Goal: Information Seeking & Learning: Learn about a topic

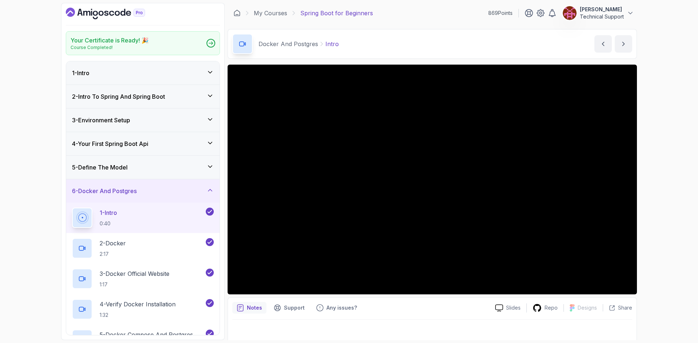
click at [651, 207] on div "Your Certificate is Ready! 🎉 Course Completed! 1 - Intro 2 - Intro To Spring An…" at bounding box center [349, 171] width 698 height 343
click at [676, 182] on div "Your Certificate is Ready! 🎉 Course Completed! 1 - Intro 2 - Intro To Spring An…" at bounding box center [349, 171] width 698 height 343
click at [673, 186] on div "Your Certificate is Ready! 🎉 Course Completed! 1 - Intro 2 - Intro To Spring An…" at bounding box center [349, 171] width 698 height 343
click at [670, 183] on div "Your Certificate is Ready! 🎉 Course Completed! 1 - Intro 2 - Intro To Spring An…" at bounding box center [349, 171] width 698 height 343
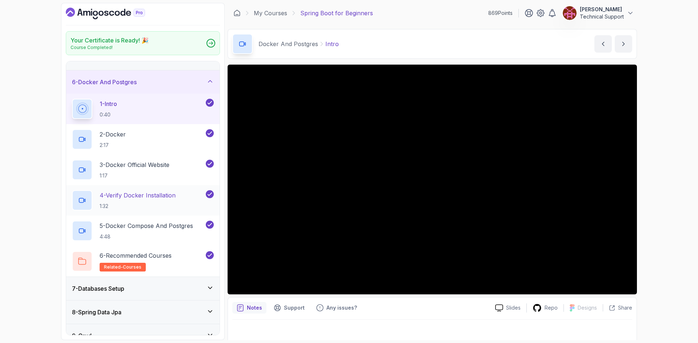
scroll to position [73, 0]
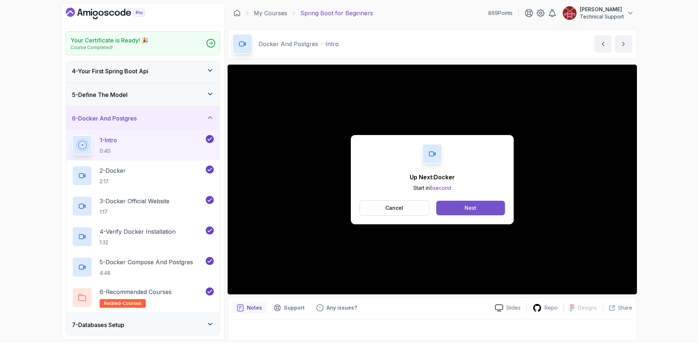
click at [472, 213] on button "Next" at bounding box center [470, 208] width 69 height 15
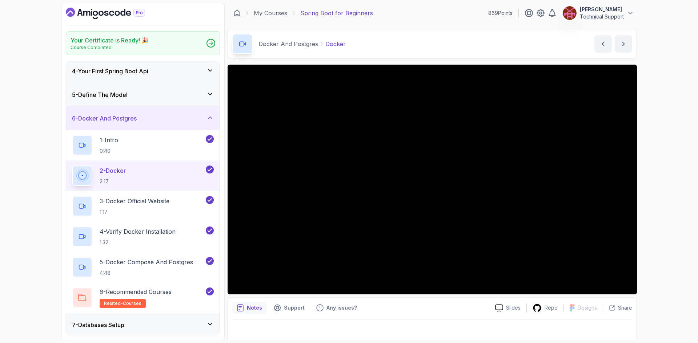
click at [652, 221] on div "Your Certificate is Ready! 🎉 Course Completed! 1 - Intro 2 - Intro To Spring An…" at bounding box center [349, 171] width 698 height 343
click at [669, 185] on div "Your Certificate is Ready! 🎉 Course Completed! 1 - Intro 2 - Intro To Spring An…" at bounding box center [349, 171] width 698 height 343
click at [668, 204] on div "Your Certificate is Ready! 🎉 Course Completed! 1 - Intro 2 - Intro To Spring An…" at bounding box center [349, 171] width 698 height 343
click at [666, 207] on div "Your Certificate is Ready! 🎉 Course Completed! 1 - Intro 2 - Intro To Spring An…" at bounding box center [349, 171] width 698 height 343
click at [654, 192] on div "Your Certificate is Ready! 🎉 Course Completed! 1 - Intro 2 - Intro To Spring An…" at bounding box center [349, 171] width 698 height 343
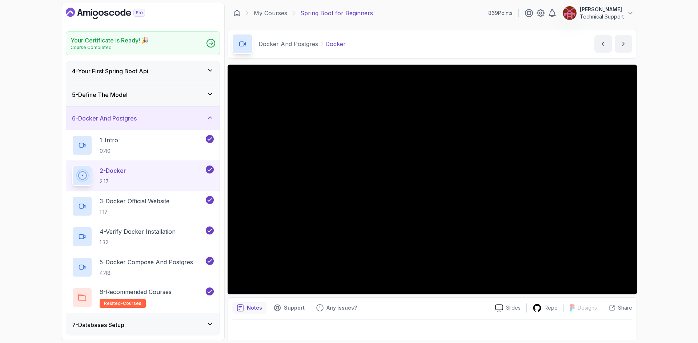
click at [662, 212] on div "Your Certificate is Ready! 🎉 Course Completed! 1 - Intro 2 - Intro To Spring An…" at bounding box center [349, 171] width 698 height 343
click at [659, 212] on div "Your Certificate is Ready! 🎉 Course Completed! 1 - Intro 2 - Intro To Spring An…" at bounding box center [349, 171] width 698 height 343
click at [658, 212] on div "Your Certificate is Ready! 🎉 Course Completed! 1 - Intro 2 - Intro To Spring An…" at bounding box center [349, 171] width 698 height 343
click at [659, 196] on div "Your Certificate is Ready! 🎉 Course Completed! 1 - Intro 2 - Intro To Spring An…" at bounding box center [349, 171] width 698 height 343
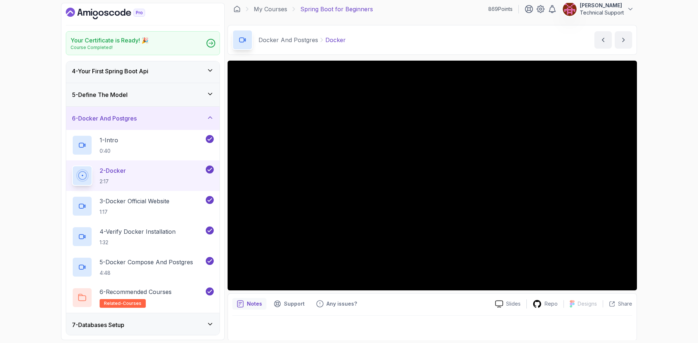
scroll to position [5, 0]
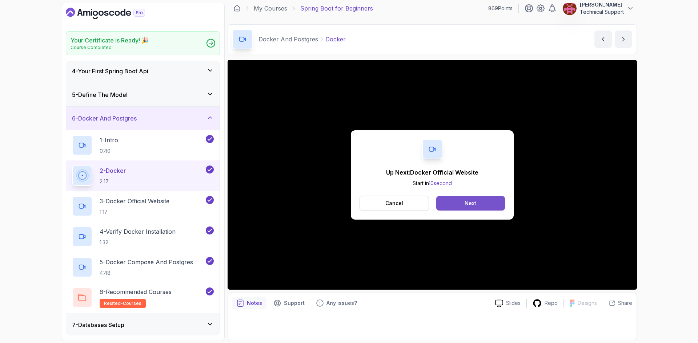
click at [466, 208] on button "Next" at bounding box center [470, 203] width 69 height 15
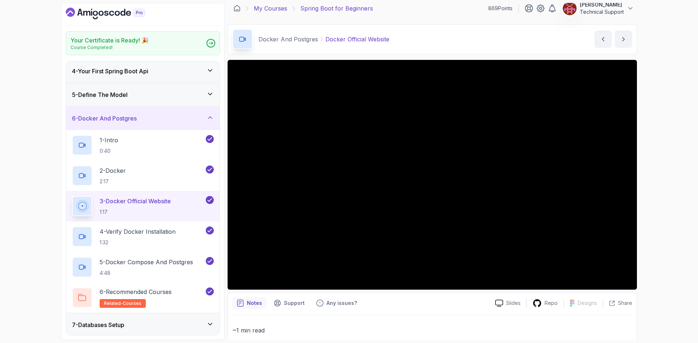
click at [263, 7] on link "My Courses" at bounding box center [270, 8] width 33 height 9
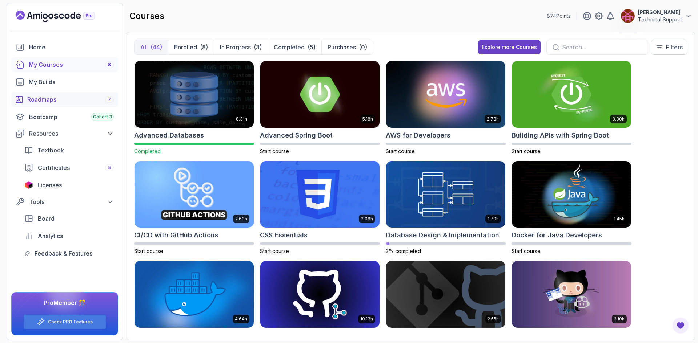
click at [49, 99] on div "Roadmaps 7" at bounding box center [70, 99] width 86 height 9
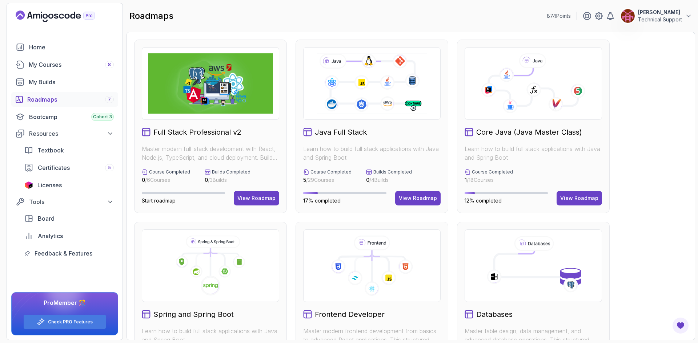
scroll to position [182, 0]
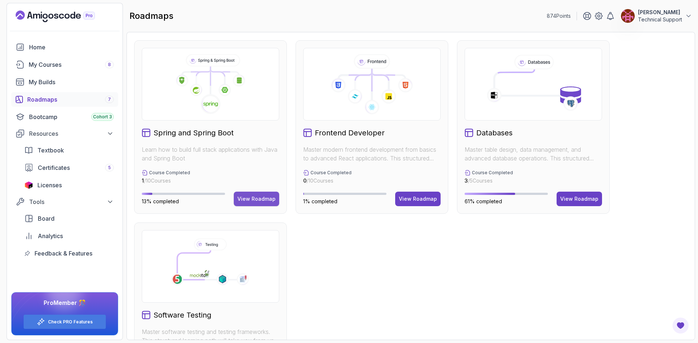
click at [253, 202] on div "View Roadmap" at bounding box center [256, 198] width 38 height 7
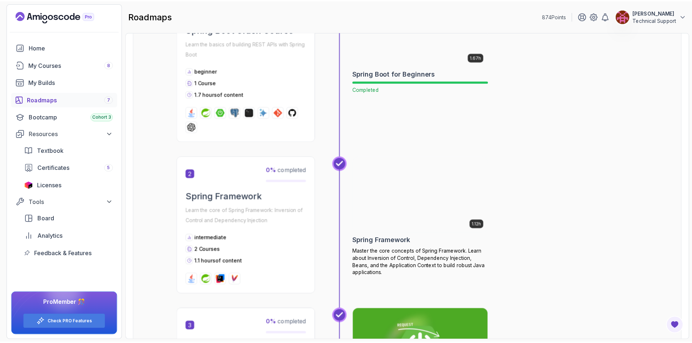
scroll to position [225, 0]
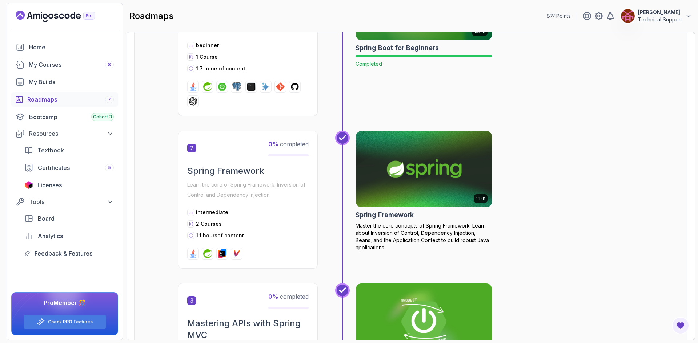
click at [411, 176] on img at bounding box center [423, 169] width 143 height 80
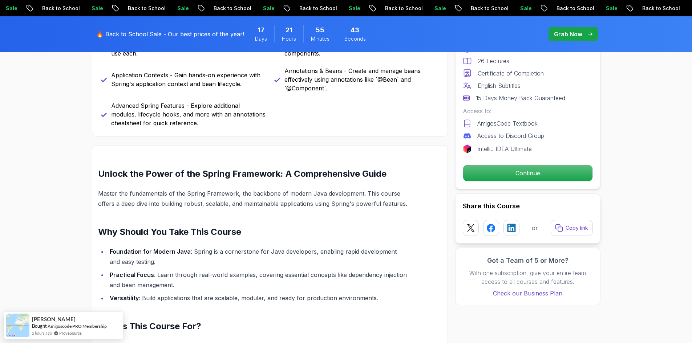
scroll to position [327, 0]
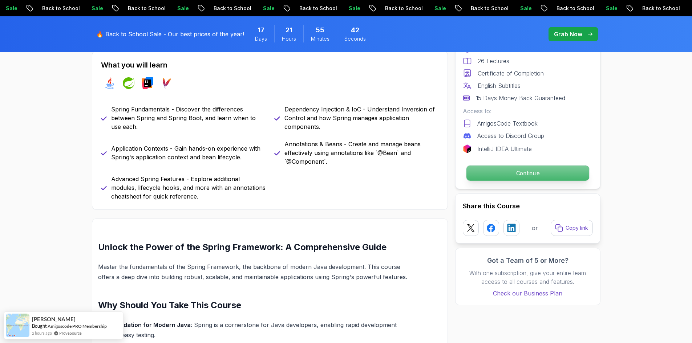
click at [517, 178] on p "Continue" at bounding box center [527, 173] width 123 height 15
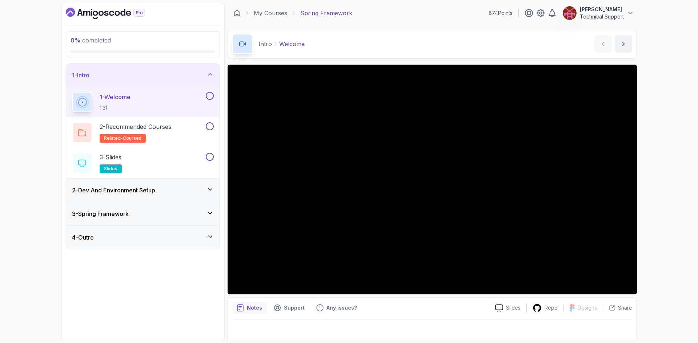
click at [137, 187] on h3 "2 - Dev And Environment Setup" at bounding box center [113, 190] width 83 height 9
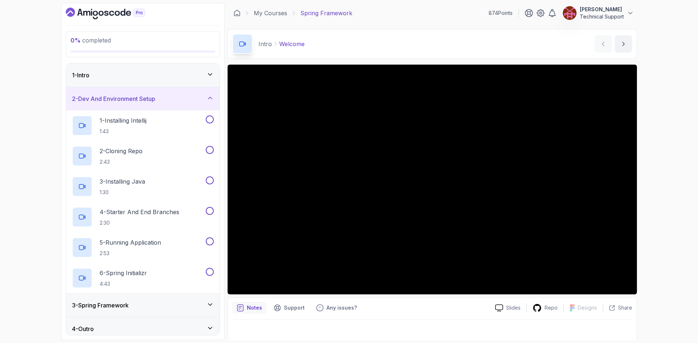
click at [134, 104] on div "2 - Dev And Environment Setup" at bounding box center [142, 98] width 153 height 23
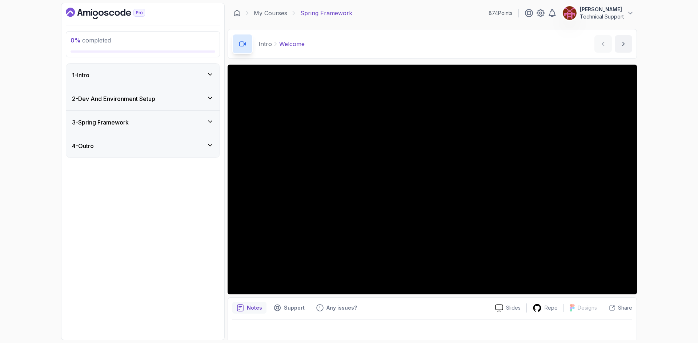
click at [127, 124] on h3 "3 - Spring Framework" at bounding box center [100, 122] width 57 height 9
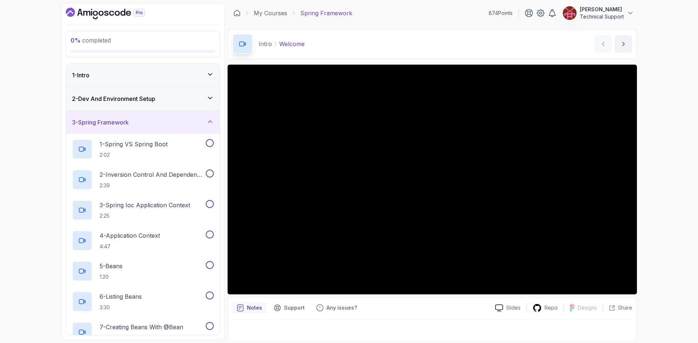
click at [130, 128] on div "3 - Spring Framework" at bounding box center [142, 122] width 153 height 23
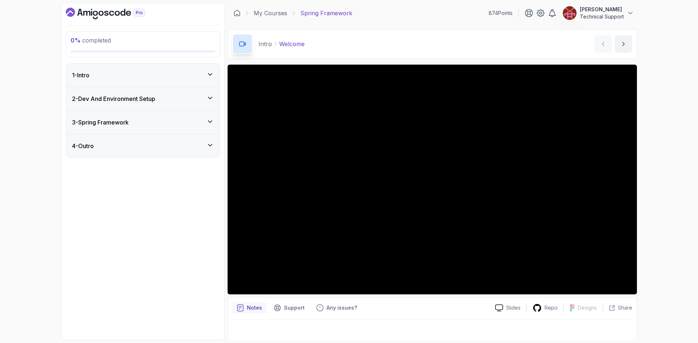
click at [130, 151] on div "4 - Outro" at bounding box center [142, 145] width 153 height 23
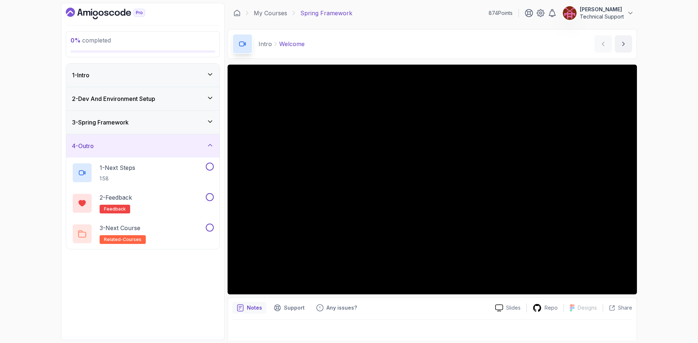
click at [130, 151] on div "4 - Outro" at bounding box center [142, 145] width 153 height 23
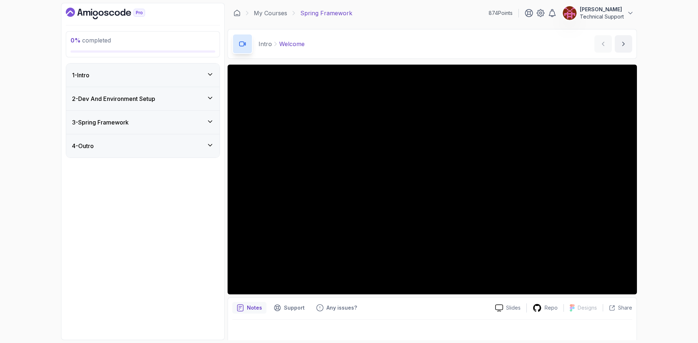
click at [124, 103] on div "2 - Dev And Environment Setup" at bounding box center [142, 98] width 153 height 23
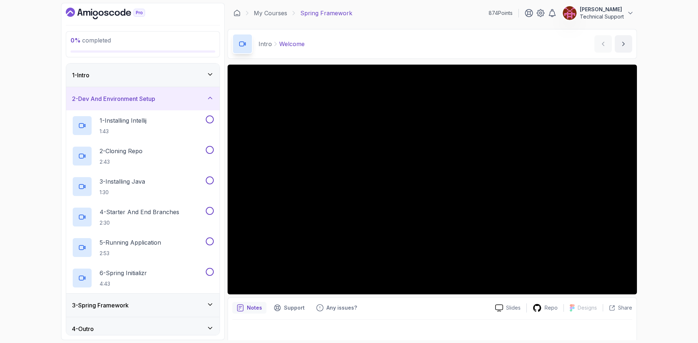
click at [124, 101] on h3 "2 - Dev And Environment Setup" at bounding box center [113, 98] width 83 height 9
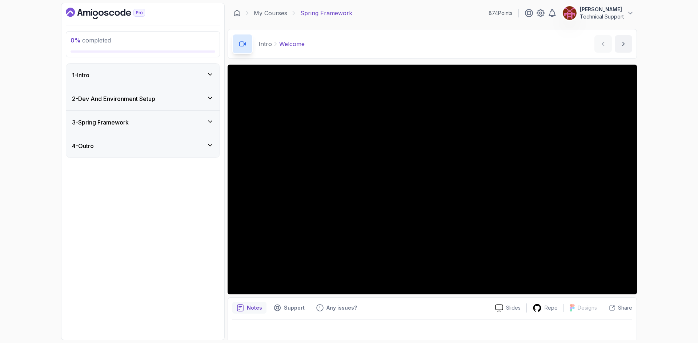
click at [114, 119] on h3 "3 - Spring Framework" at bounding box center [100, 122] width 57 height 9
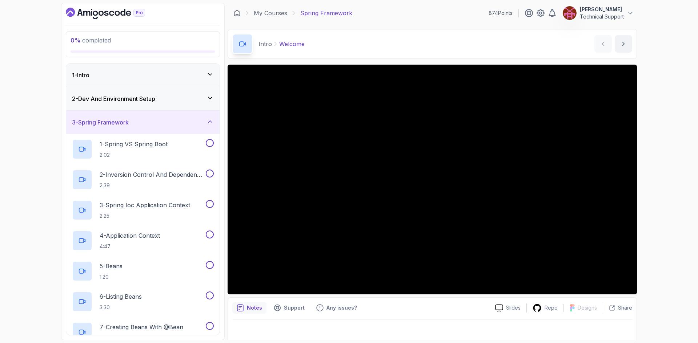
click at [141, 126] on div "3 - Spring Framework" at bounding box center [143, 122] width 142 height 9
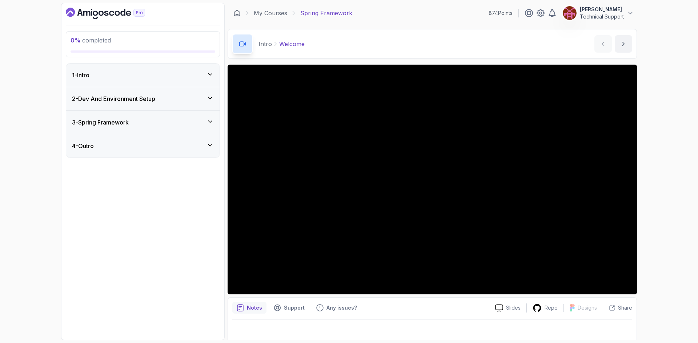
click at [650, 188] on div "0 % completed 1 - Intro 2 - Dev And Environment Setup 3 - Spring Framework 4 - …" at bounding box center [349, 171] width 698 height 343
click at [93, 70] on div "1 - Intro" at bounding box center [142, 75] width 153 height 23
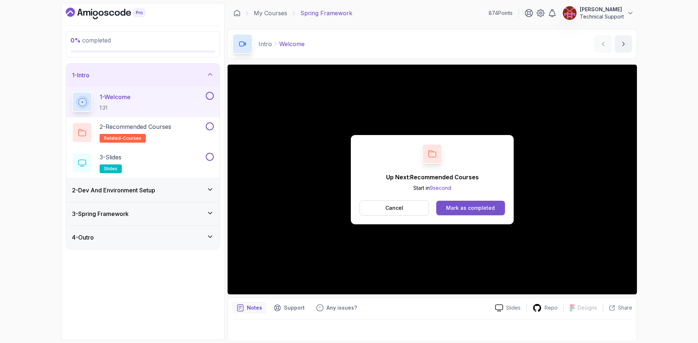
click at [470, 209] on div "Mark as completed" at bounding box center [470, 208] width 49 height 7
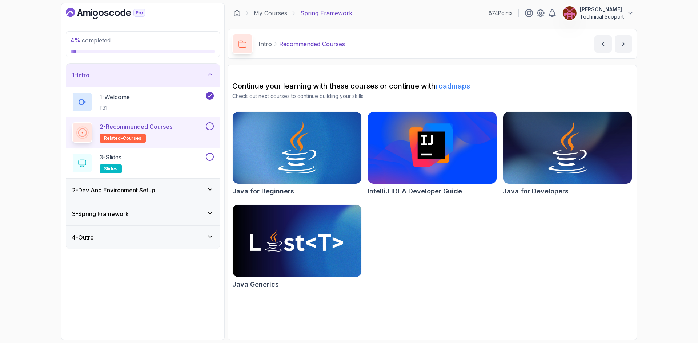
click at [208, 128] on button at bounding box center [210, 126] width 8 height 8
click at [184, 161] on div "3 - Slides slides" at bounding box center [138, 163] width 132 height 20
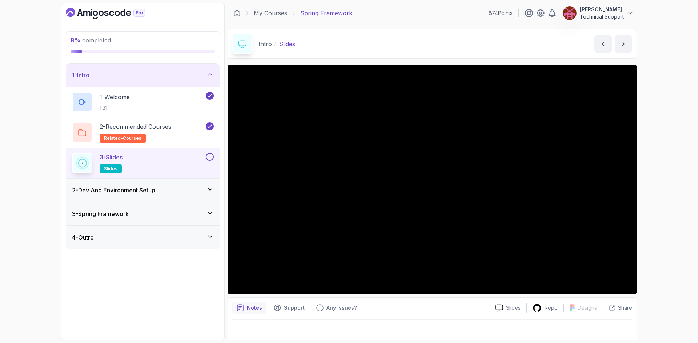
drag, startPoint x: 313, startPoint y: 291, endPoint x: 697, endPoint y: 218, distance: 390.7
click at [697, 218] on div "8 % completed 1 - Intro 1 - Welcome 1:31 2 - Recommended Courses related-course…" at bounding box center [349, 171] width 698 height 343
click at [211, 156] on button at bounding box center [210, 157] width 8 height 8
click at [171, 191] on div "2 - Dev And Environment Setup" at bounding box center [143, 190] width 142 height 9
